Goal: Book appointment/travel/reservation

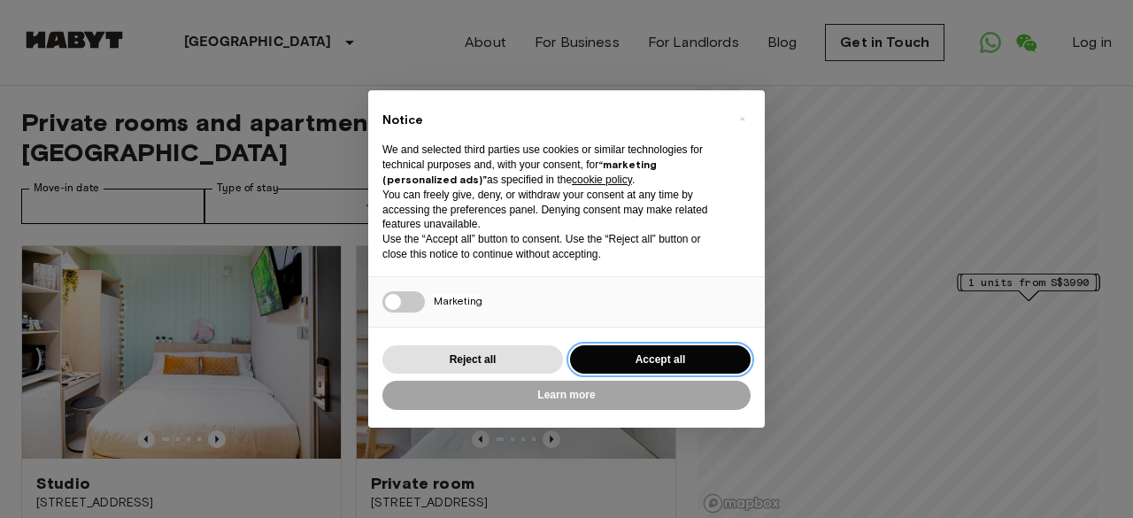
click at [682, 367] on button "Accept all" at bounding box center [660, 359] width 181 height 29
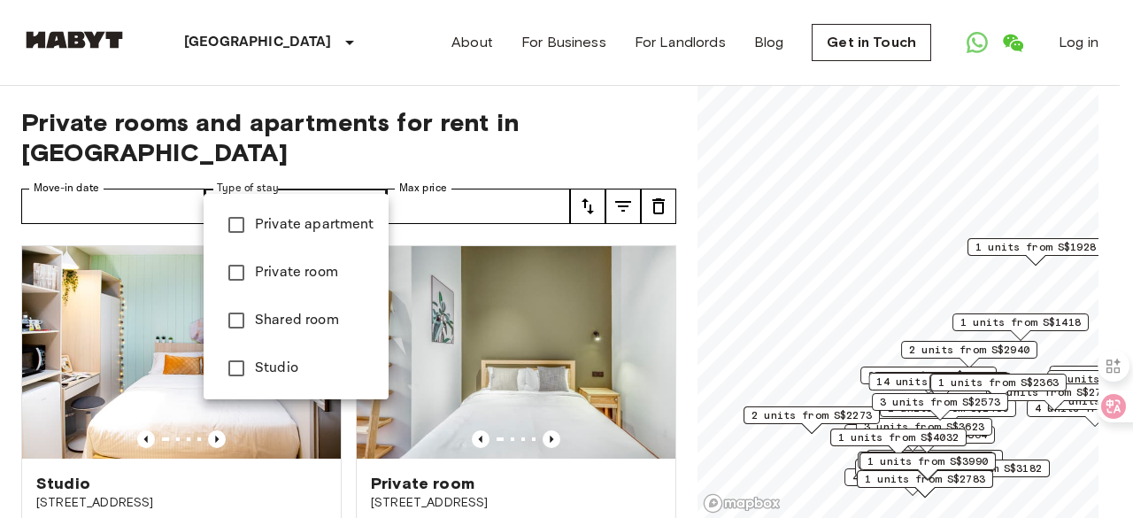
click at [157, 174] on div at bounding box center [566, 259] width 1133 height 518
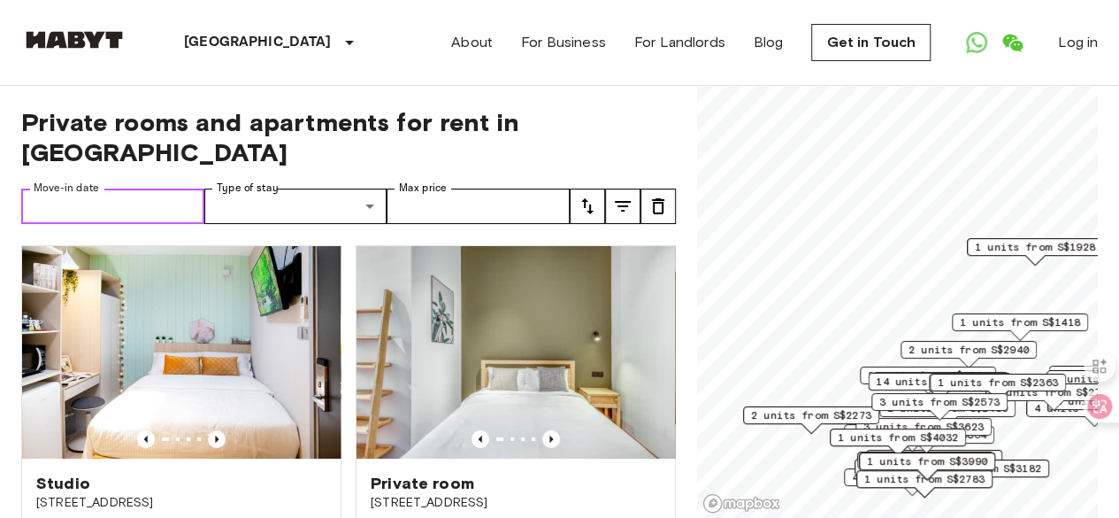
click at [137, 188] on input "Move-in date" at bounding box center [112, 205] width 183 height 35
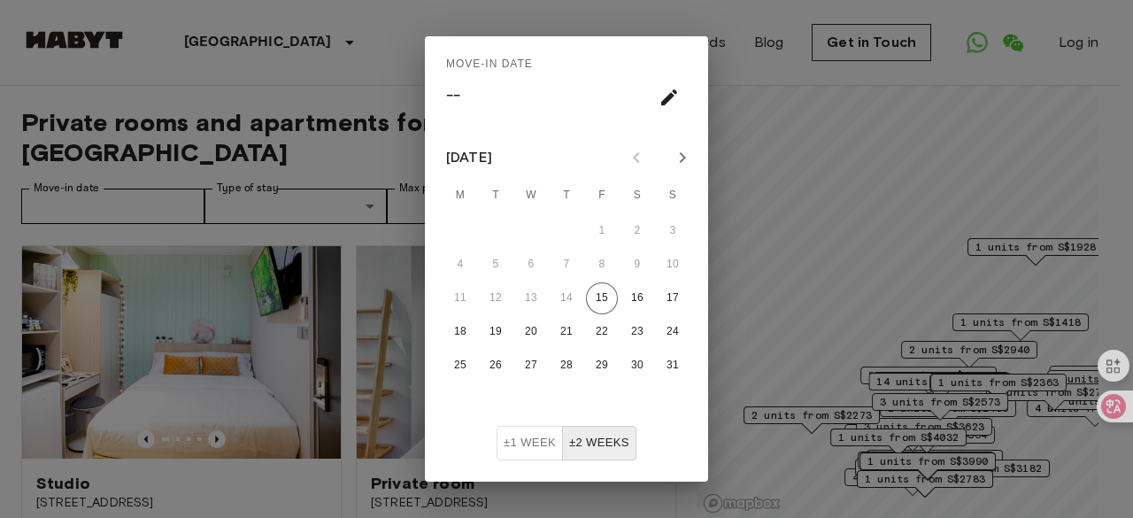
click at [687, 161] on icon "Next month" at bounding box center [682, 157] width 21 height 21
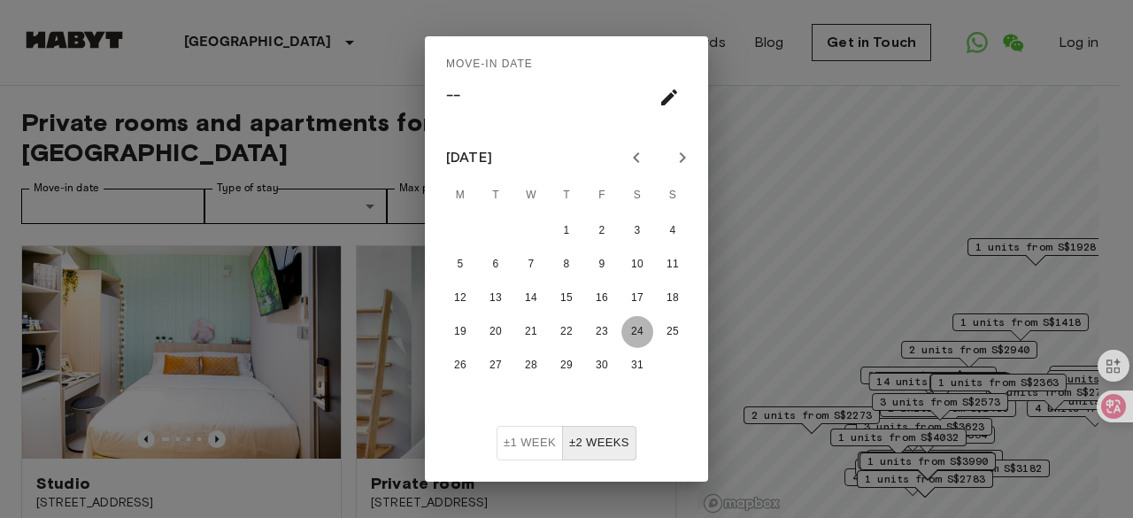
click at [629, 328] on button "24" at bounding box center [637, 332] width 32 height 32
type input "**********"
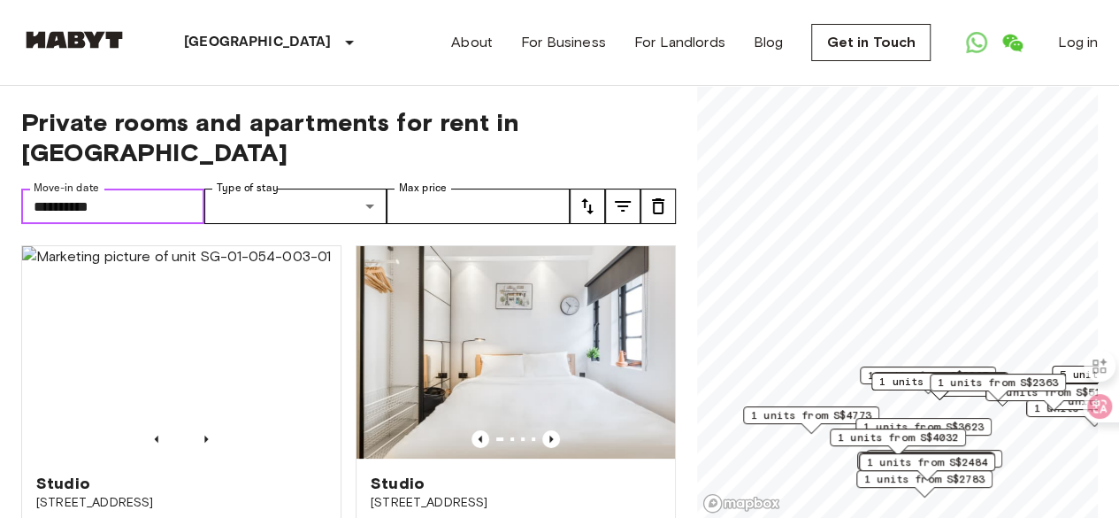
click at [599, 333] on img at bounding box center [516, 352] width 319 height 212
click at [632, 196] on icon "tune" at bounding box center [622, 206] width 21 height 21
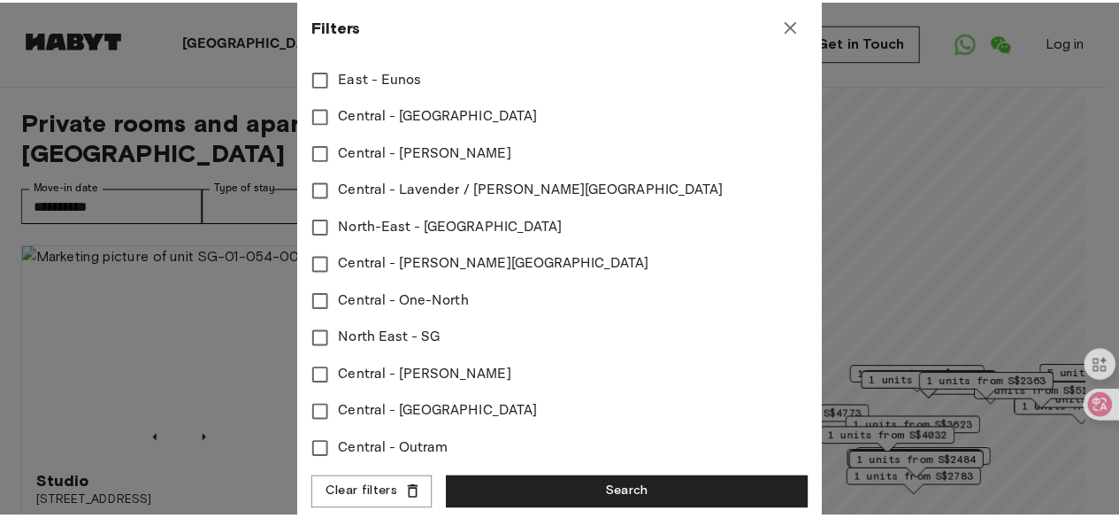
scroll to position [801, 0]
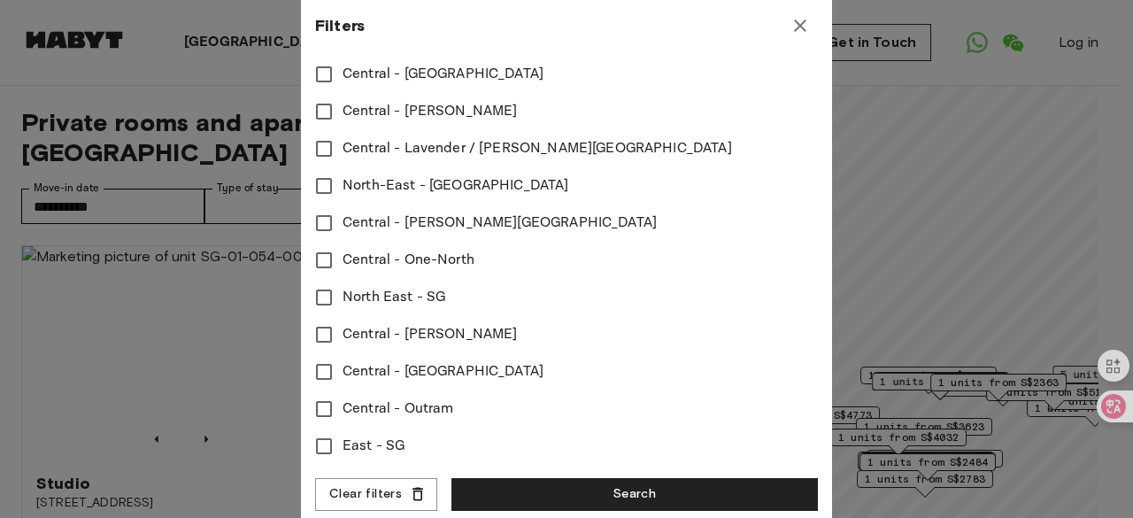
click at [605, 507] on button "Search" at bounding box center [634, 494] width 366 height 33
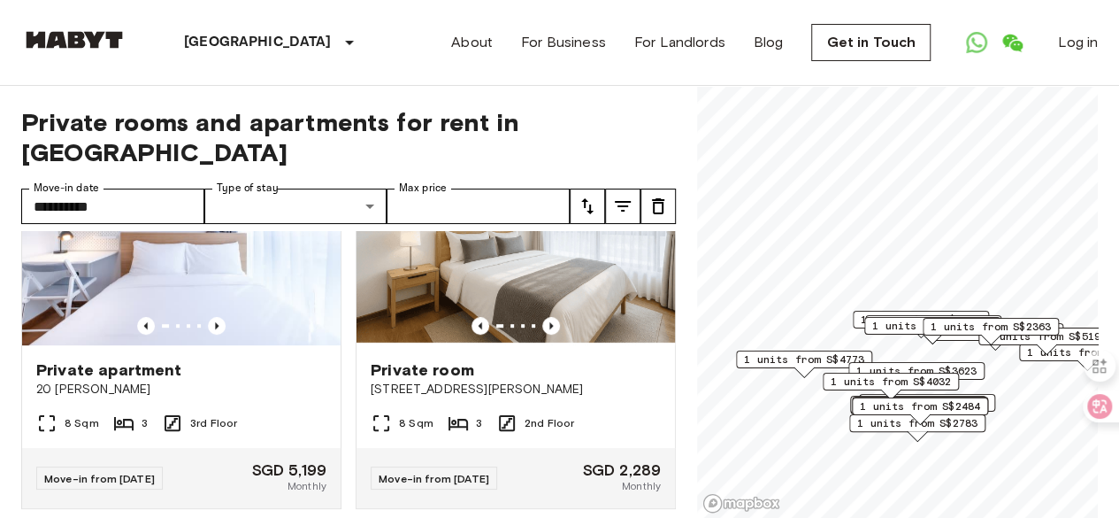
scroll to position [442, 0]
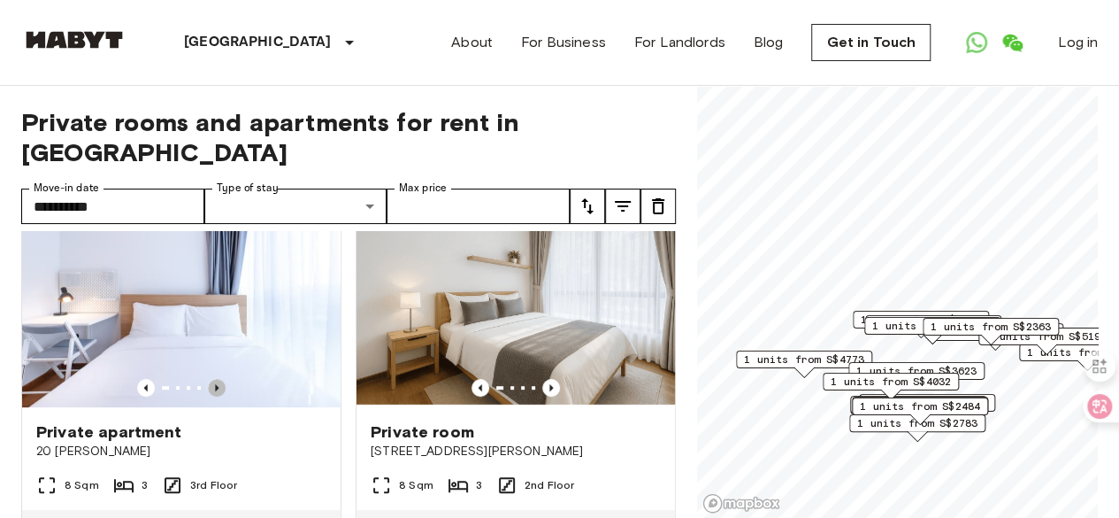
click at [209, 379] on icon "Previous image" at bounding box center [217, 388] width 18 height 18
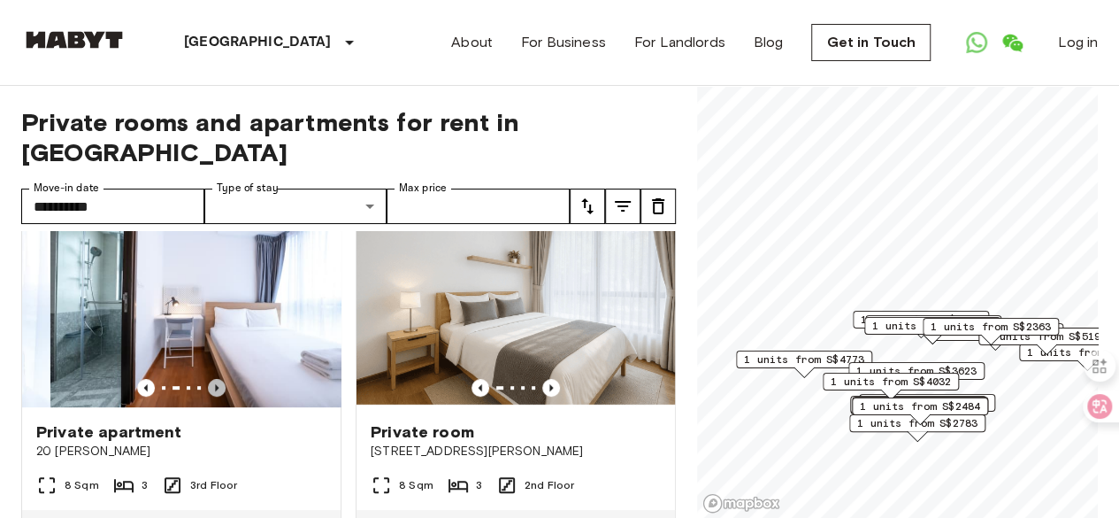
click at [209, 379] on icon "Previous image" at bounding box center [217, 388] width 18 height 18
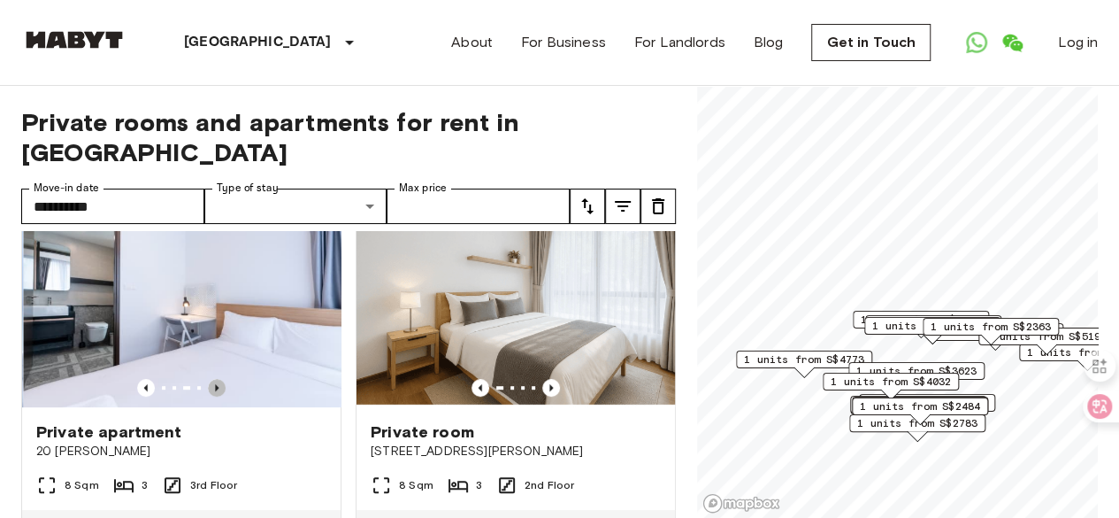
click at [209, 379] on icon "Previous image" at bounding box center [217, 388] width 18 height 18
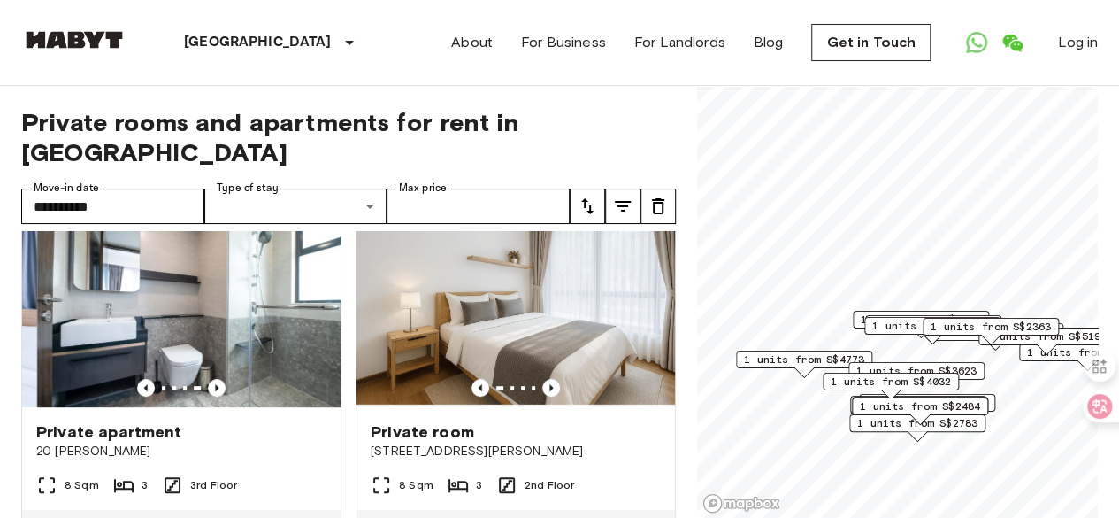
click at [209, 379] on icon "Previous image" at bounding box center [217, 388] width 18 height 18
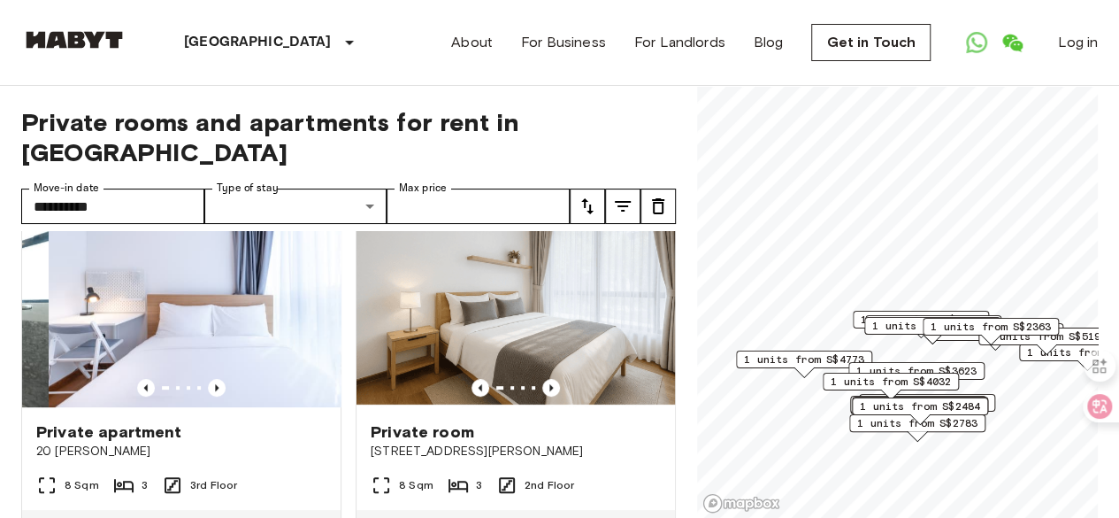
click at [209, 379] on icon "Previous image" at bounding box center [217, 388] width 18 height 18
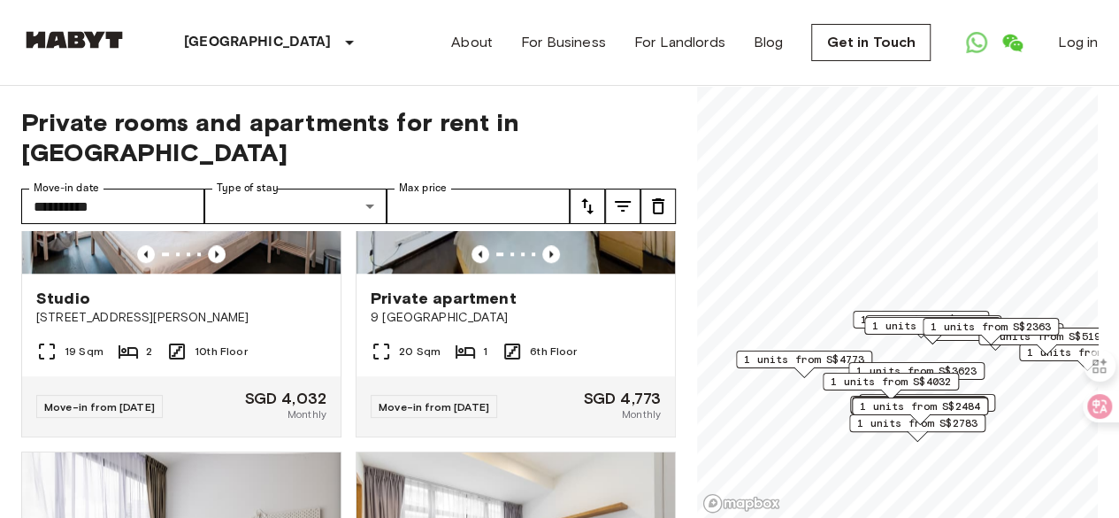
scroll to position [973, 0]
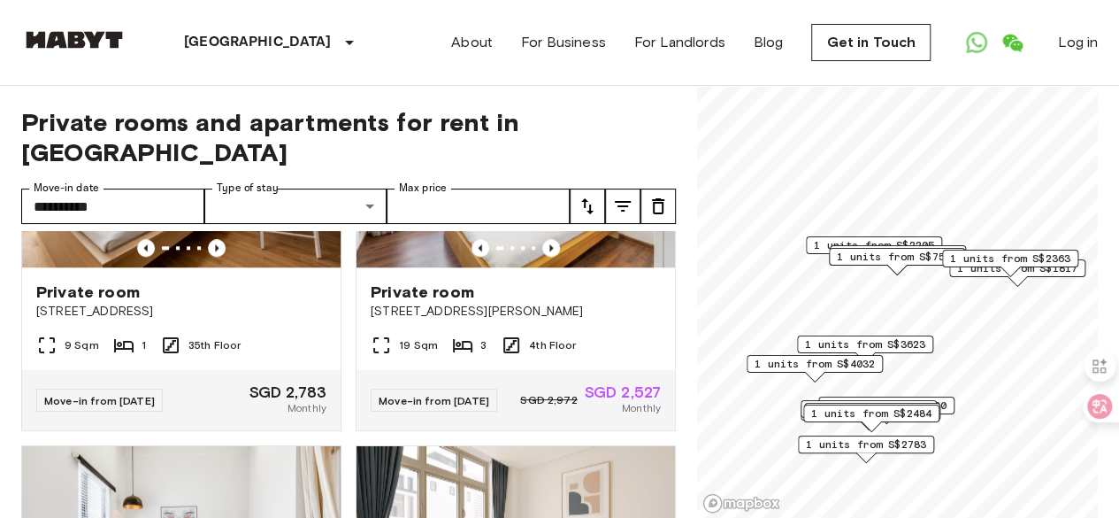
scroll to position [573, 0]
